Goal: Navigation & Orientation: Find specific page/section

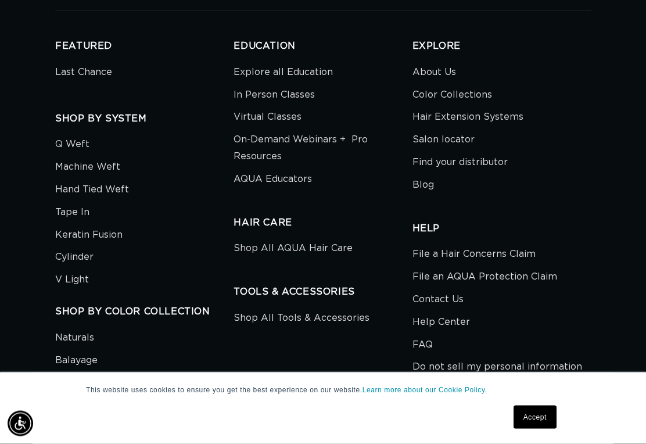
scroll to position [2370, 0]
click at [457, 288] on link "Contact Us" at bounding box center [437, 299] width 51 height 23
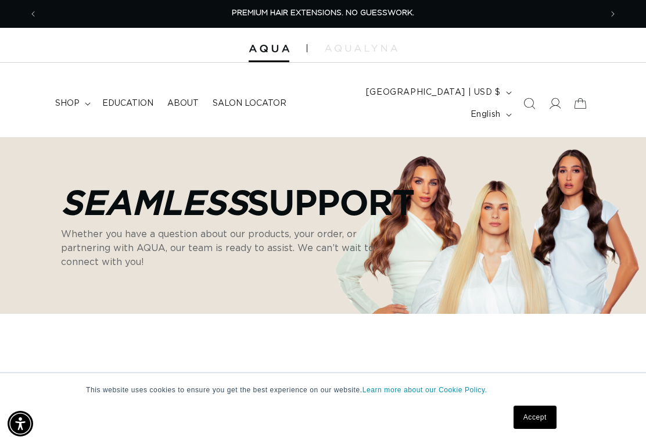
click at [77, 98] on span "shop" at bounding box center [67, 103] width 24 height 10
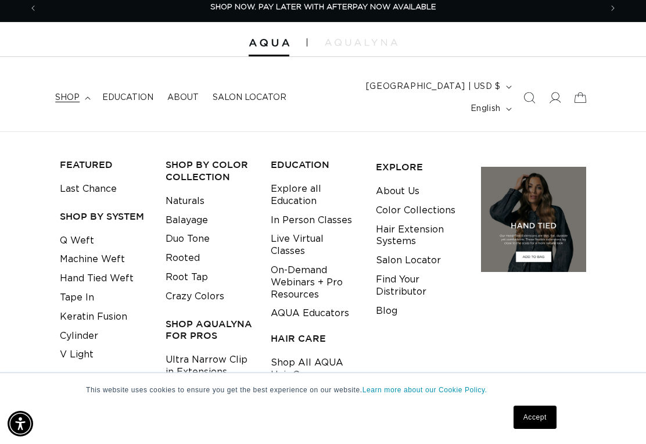
click at [560, 95] on span at bounding box center [555, 98] width 26 height 26
